Goal: Information Seeking & Learning: Learn about a topic

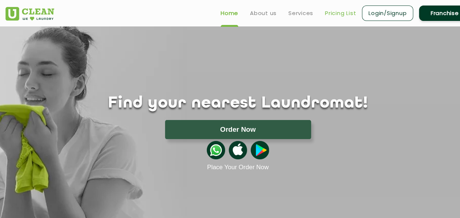
click at [331, 15] on link "Pricing List" at bounding box center [340, 13] width 31 height 9
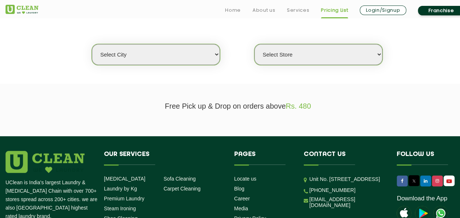
scroll to position [147, 0]
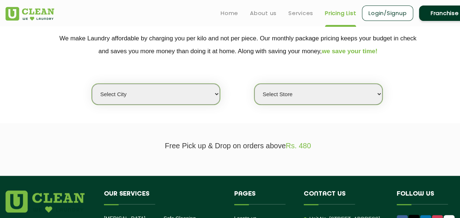
click at [189, 91] on select "Select city [GEOGRAPHIC_DATA] [GEOGRAPHIC_DATA] [GEOGRAPHIC_DATA] [GEOGRAPHIC_D…" at bounding box center [156, 94] width 128 height 21
select select "152"
click at [272, 92] on select "Select Store" at bounding box center [319, 94] width 128 height 21
select select "0"
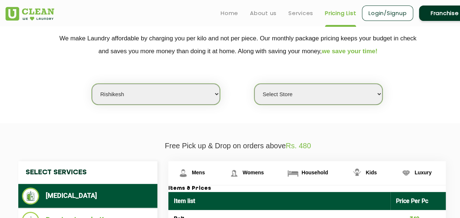
click at [187, 92] on select "Select city [GEOGRAPHIC_DATA] [GEOGRAPHIC_DATA] [GEOGRAPHIC_DATA] [GEOGRAPHIC_D…" at bounding box center [156, 94] width 128 height 21
click at [192, 101] on select "Select city [GEOGRAPHIC_DATA] [GEOGRAPHIC_DATA] [GEOGRAPHIC_DATA] [GEOGRAPHIC_D…" at bounding box center [156, 94] width 128 height 21
click at [196, 97] on select "Select city [GEOGRAPHIC_DATA] [GEOGRAPHIC_DATA] [GEOGRAPHIC_DATA] [GEOGRAPHIC_D…" at bounding box center [156, 94] width 128 height 21
click at [181, 97] on select "Select city [GEOGRAPHIC_DATA] [GEOGRAPHIC_DATA] [GEOGRAPHIC_DATA] [GEOGRAPHIC_D…" at bounding box center [156, 94] width 128 height 21
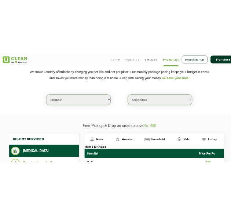
scroll to position [0, 0]
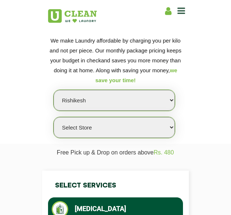
click at [100, 102] on select "Select city [GEOGRAPHIC_DATA] [GEOGRAPHIC_DATA] [GEOGRAPHIC_DATA] [GEOGRAPHIC_D…" at bounding box center [113, 100] width 121 height 21
click at [153, 96] on select "Select city [GEOGRAPHIC_DATA] [GEOGRAPHIC_DATA] [GEOGRAPHIC_DATA] [GEOGRAPHIC_D…" at bounding box center [113, 100] width 121 height 21
click at [166, 103] on select "Select city [GEOGRAPHIC_DATA] [GEOGRAPHIC_DATA] [GEOGRAPHIC_DATA] [GEOGRAPHIC_D…" at bounding box center [113, 100] width 121 height 21
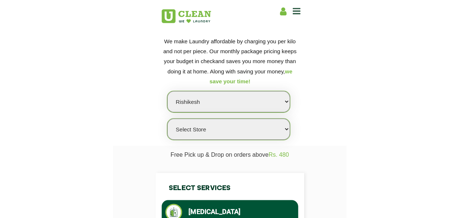
scroll to position [37, 0]
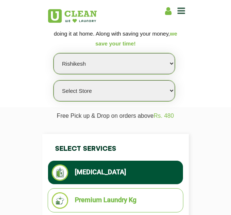
click at [115, 55] on select "Select city [GEOGRAPHIC_DATA] [GEOGRAPHIC_DATA] [GEOGRAPHIC_DATA] [GEOGRAPHIC_D…" at bounding box center [113, 63] width 121 height 21
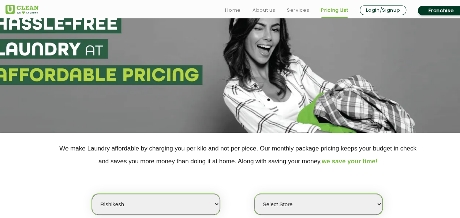
scroll to position [220, 0]
click at [196, 193] on select "Select city [GEOGRAPHIC_DATA] [GEOGRAPHIC_DATA] [GEOGRAPHIC_DATA] [GEOGRAPHIC_D…" at bounding box center [156, 203] width 128 height 21
select select "145"
click at [92, 193] on select "Select city [GEOGRAPHIC_DATA] [GEOGRAPHIC_DATA] [GEOGRAPHIC_DATA] [GEOGRAPHIC_D…" at bounding box center [156, 203] width 128 height 21
click at [288, 193] on select "Select Store [GEOGRAPHIC_DATA]" at bounding box center [319, 203] width 128 height 21
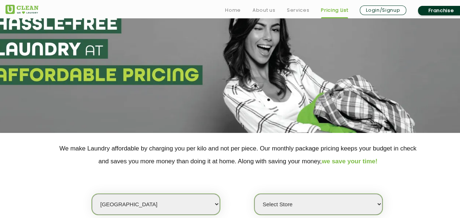
select select "424"
click at [255, 193] on select "Select Store [GEOGRAPHIC_DATA]" at bounding box center [319, 203] width 128 height 21
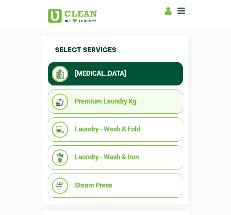
scroll to position [147, 0]
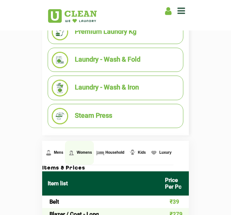
click at [74, 152] on link "Womens" at bounding box center [79, 153] width 29 height 24
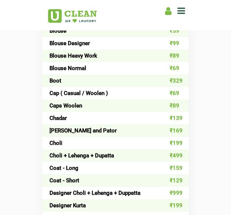
scroll to position [168, 0]
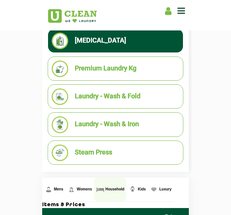
click at [115, 191] on link "Household" at bounding box center [110, 189] width 32 height 24
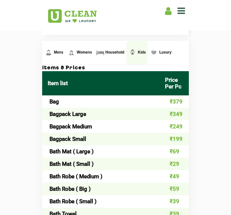
scroll to position [315, 0]
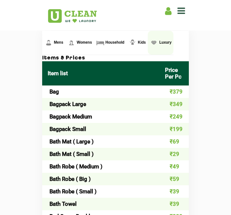
click at [154, 41] on img at bounding box center [153, 42] width 9 height 9
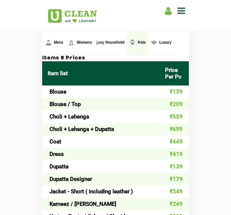
click at [138, 41] on span "Kids" at bounding box center [142, 42] width 8 height 4
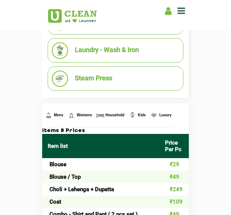
scroll to position [241, 0]
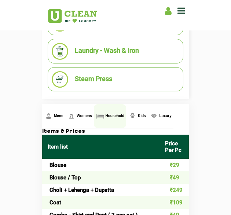
click at [105, 114] on span "Household" at bounding box center [114, 116] width 19 height 4
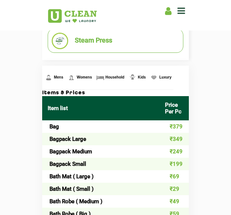
scroll to position [278, 0]
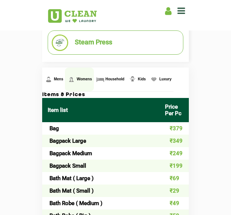
click at [74, 81] on link "Womens" at bounding box center [79, 79] width 29 height 24
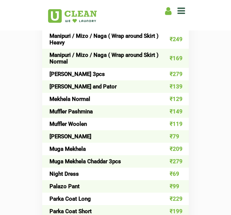
scroll to position [2157, 0]
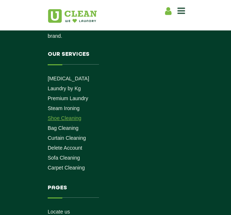
click at [67, 115] on link "Shoe Cleaning" at bounding box center [65, 118] width 34 height 6
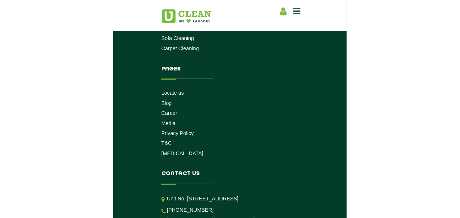
scroll to position [1836, 0]
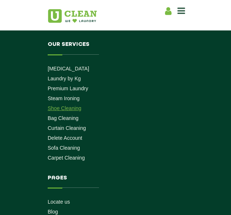
click at [54, 108] on link "Shoe Cleaning" at bounding box center [65, 108] width 34 height 6
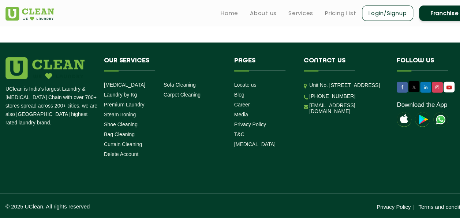
scroll to position [769, 0]
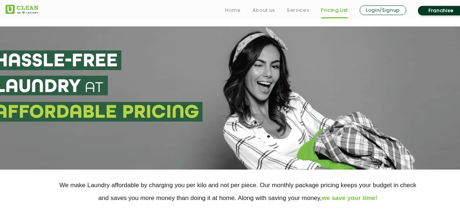
scroll to position [147, 0]
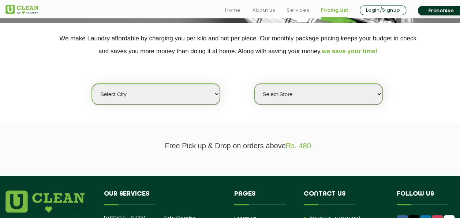
click at [192, 96] on select "Select city [GEOGRAPHIC_DATA] [GEOGRAPHIC_DATA] [GEOGRAPHIC_DATA] [GEOGRAPHIC_D…" at bounding box center [156, 94] width 128 height 21
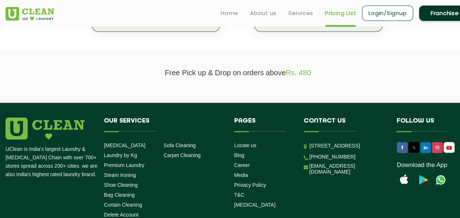
scroll to position [170, 0]
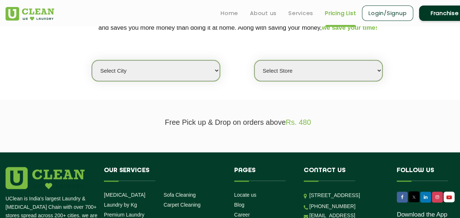
click at [181, 70] on select "Select city [GEOGRAPHIC_DATA] [GEOGRAPHIC_DATA] [GEOGRAPHIC_DATA] [GEOGRAPHIC_D…" at bounding box center [156, 70] width 128 height 21
select select "145"
click at [92, 60] on select "Select city [GEOGRAPHIC_DATA] [GEOGRAPHIC_DATA] [GEOGRAPHIC_DATA] [GEOGRAPHIC_D…" at bounding box center [156, 70] width 128 height 21
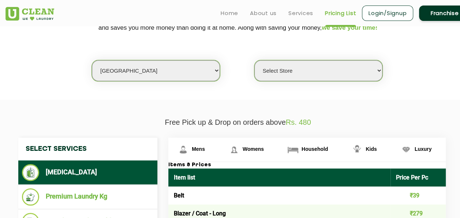
click at [294, 72] on select "Select Store [GEOGRAPHIC_DATA]" at bounding box center [319, 70] width 128 height 21
select select "424"
click at [255, 60] on select "Select Store [GEOGRAPHIC_DATA]" at bounding box center [319, 70] width 128 height 21
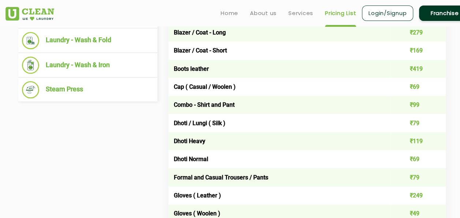
scroll to position [243, 0]
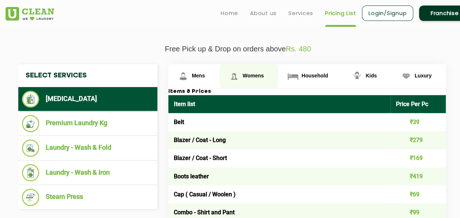
click at [248, 82] on link "Womens" at bounding box center [248, 76] width 59 height 24
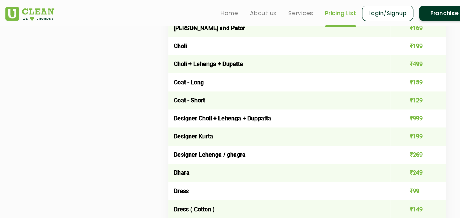
scroll to position [281, 0]
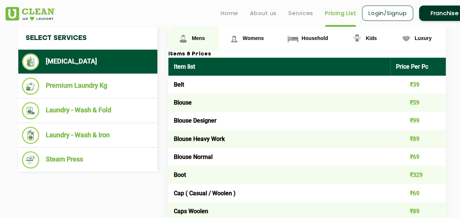
click at [197, 37] on span "Mens" at bounding box center [198, 38] width 13 height 6
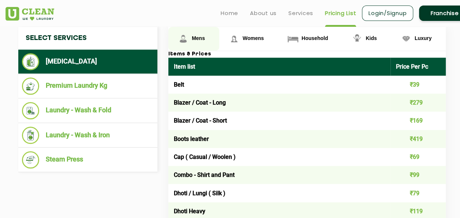
click at [209, 34] on link "Mens" at bounding box center [193, 39] width 51 height 24
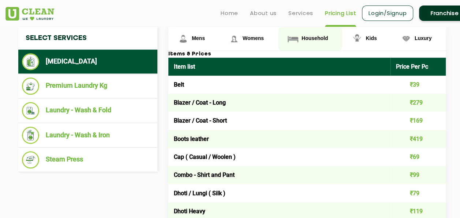
click at [307, 39] on span "Household" at bounding box center [315, 38] width 26 height 6
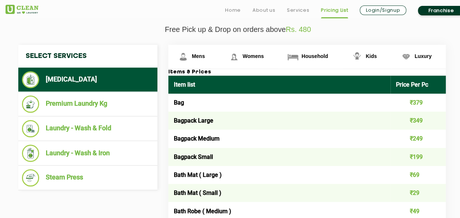
scroll to position [265, 0]
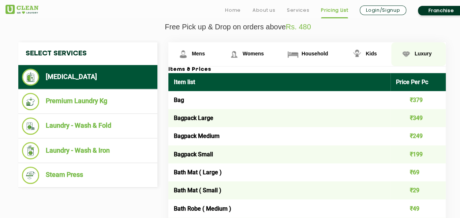
click at [422, 47] on link "Luxury" at bounding box center [419, 54] width 55 height 24
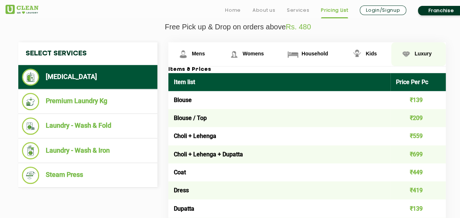
click at [422, 47] on link "Luxury" at bounding box center [419, 54] width 55 height 24
click at [412, 50] on img at bounding box center [406, 54] width 13 height 13
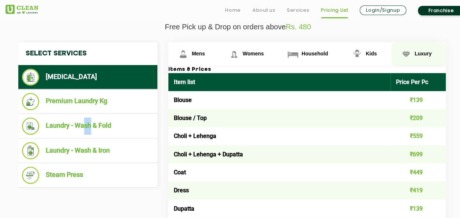
click at [422, 51] on span "Luxury" at bounding box center [423, 54] width 17 height 6
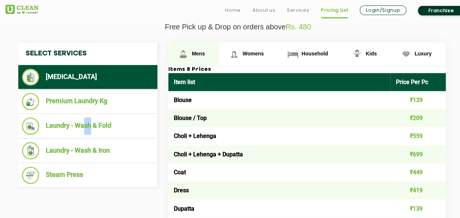
click at [188, 48] on img at bounding box center [183, 54] width 13 height 13
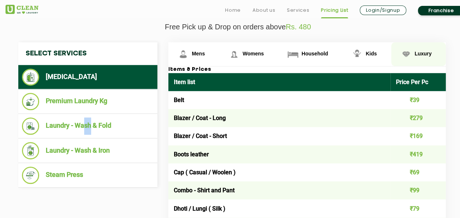
click at [420, 53] on span "Luxury" at bounding box center [423, 54] width 17 height 6
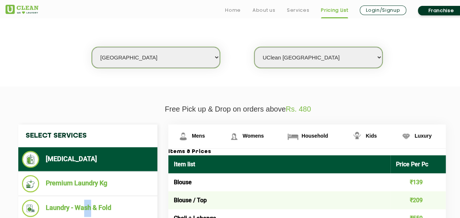
scroll to position [185, 0]
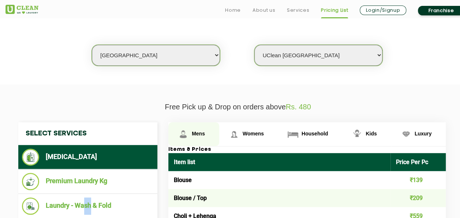
click at [192, 131] on span "Mens" at bounding box center [198, 133] width 13 height 6
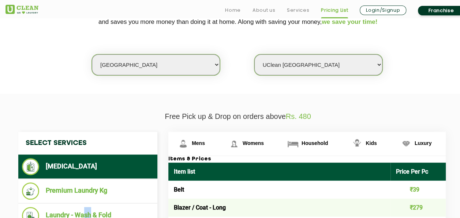
scroll to position [178, 0]
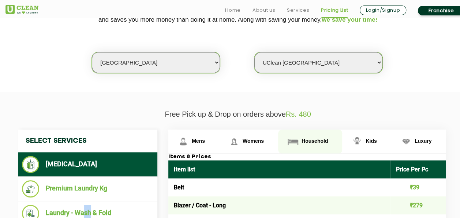
click at [313, 139] on span "Household" at bounding box center [315, 141] width 26 height 6
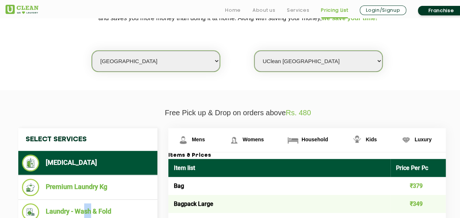
scroll to position [185, 0]
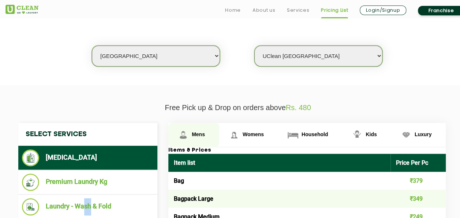
click at [195, 127] on link "Mens" at bounding box center [193, 135] width 51 height 24
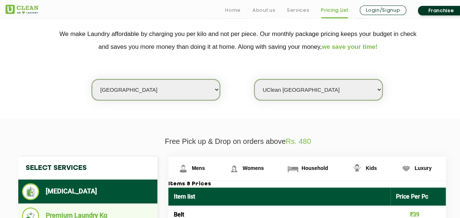
scroll to position [188, 0]
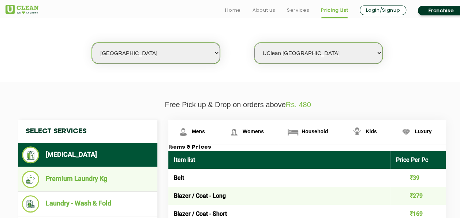
click at [89, 180] on li "Premium Laundry Kg" at bounding box center [88, 178] width 132 height 17
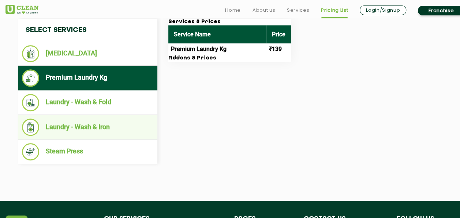
scroll to position [297, 0]
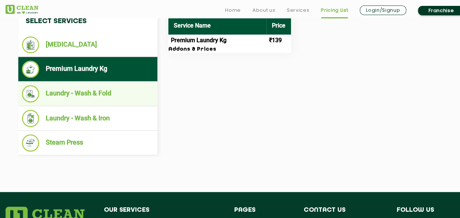
click at [110, 99] on li "Laundry - Wash & Fold" at bounding box center [88, 93] width 132 height 17
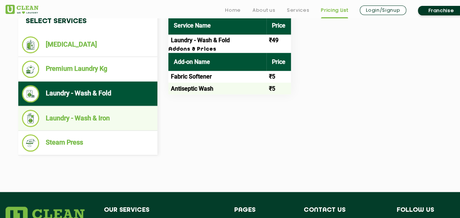
click at [114, 119] on li "Laundry - Wash & Iron" at bounding box center [88, 118] width 132 height 17
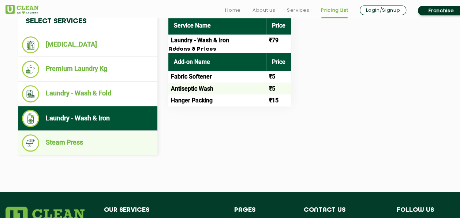
click at [116, 138] on li "Steam Press" at bounding box center [88, 142] width 132 height 17
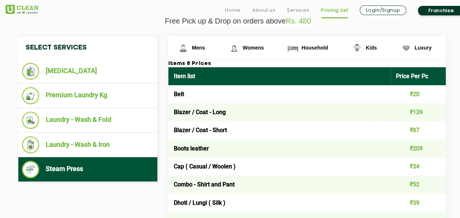
scroll to position [293, 0]
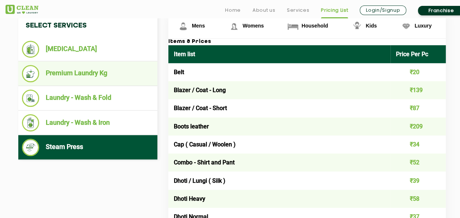
click at [109, 75] on li "Premium Laundry Kg" at bounding box center [88, 73] width 132 height 17
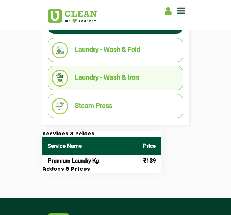
scroll to position [220, 0]
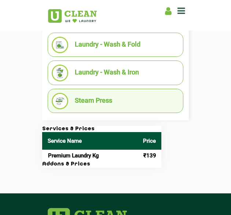
click at [78, 96] on li "Steam Press" at bounding box center [115, 101] width 127 height 16
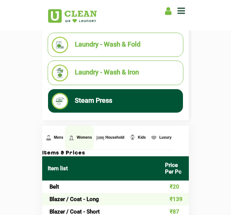
click at [83, 137] on link "Womens" at bounding box center [79, 138] width 29 height 24
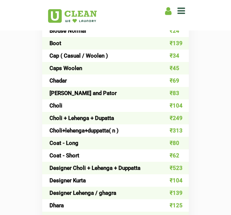
scroll to position [402, 0]
